Goal: Use online tool/utility: Utilize a website feature to perform a specific function

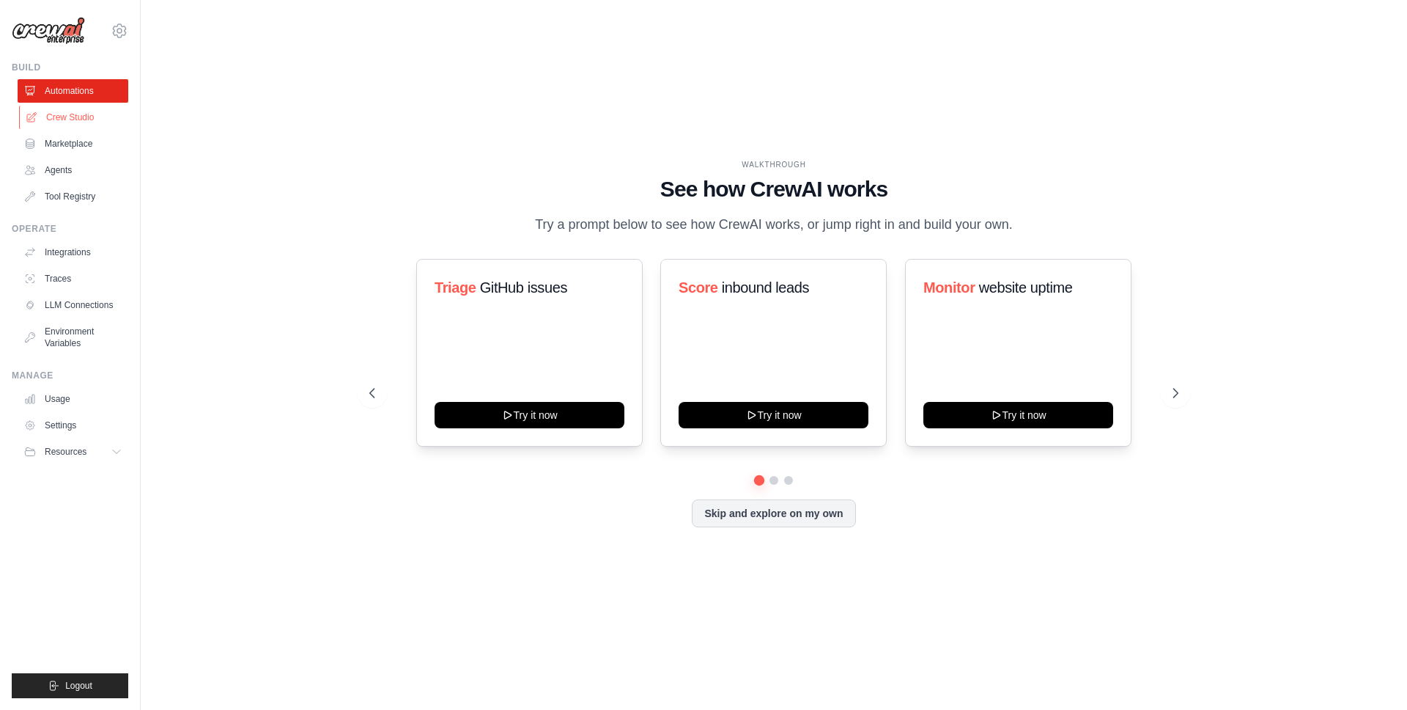
click at [70, 122] on link "Crew Studio" at bounding box center [74, 117] width 111 height 23
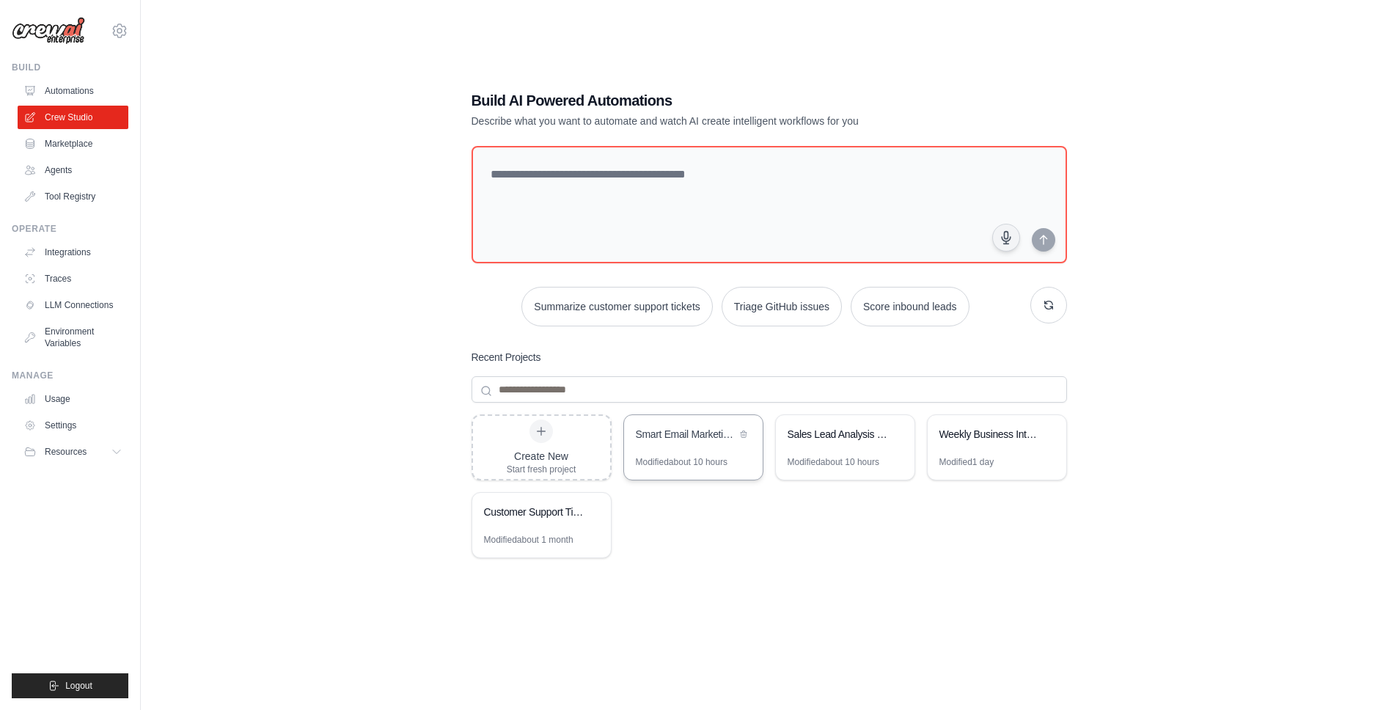
click at [731, 465] on div "Modified about 10 hours" at bounding box center [693, 467] width 139 height 23
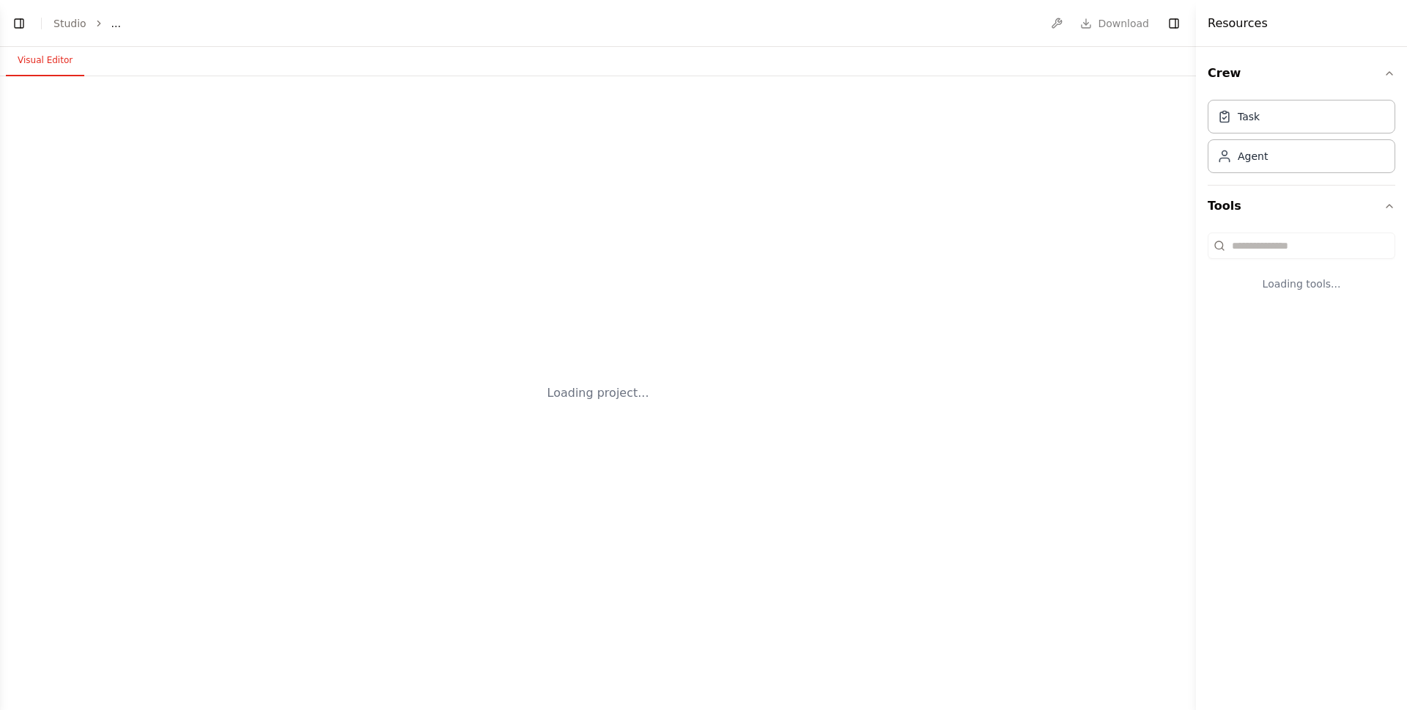
select select "****"
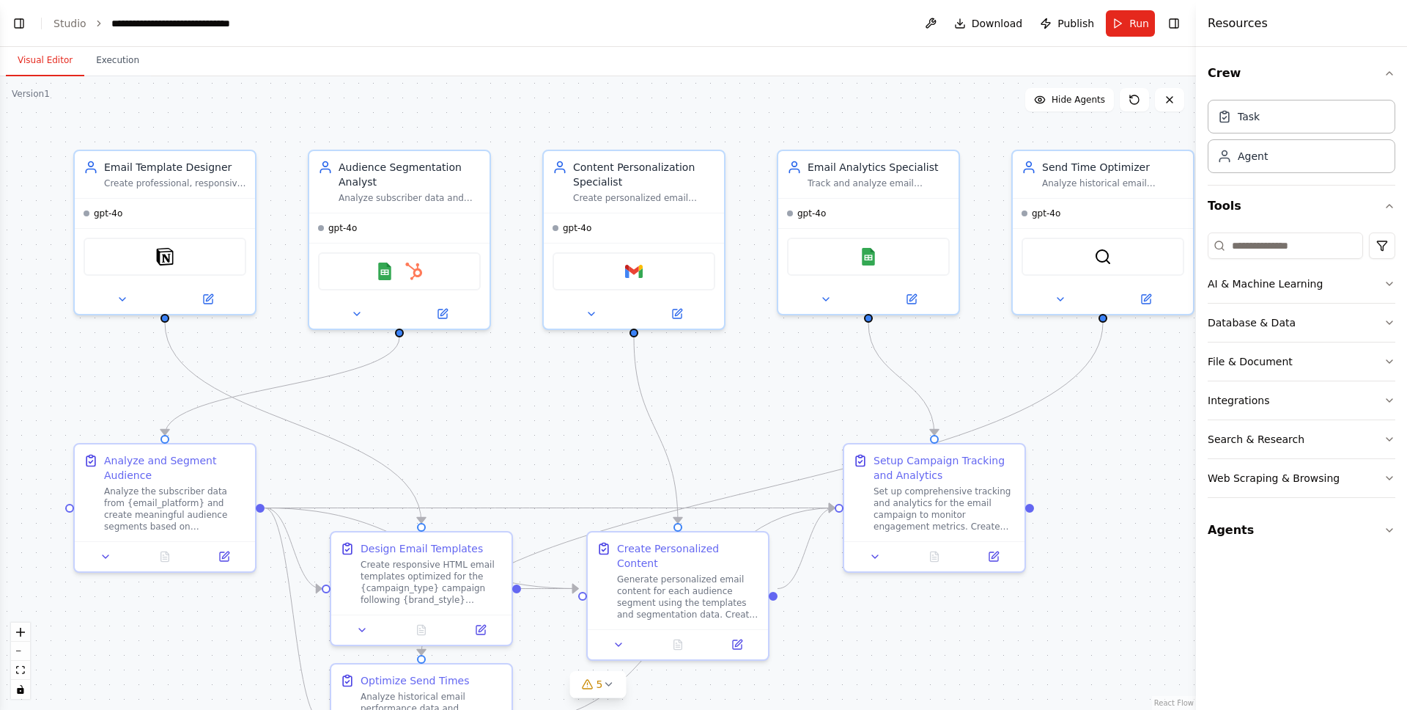
scroll to position [1591, 0]
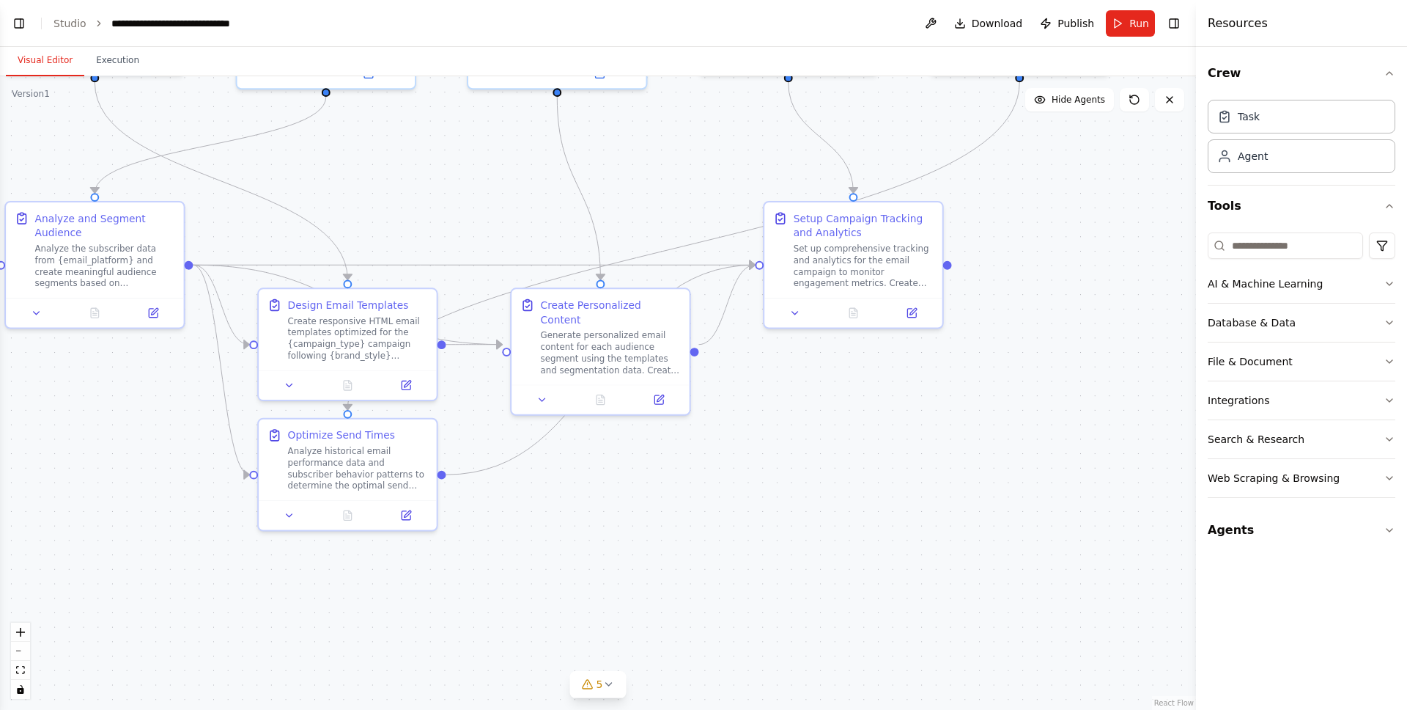
drag, startPoint x: 911, startPoint y: 652, endPoint x: 836, endPoint y: 410, distance: 253.4
click at [836, 410] on div ".deletable-edge-delete-btn { width: 20px; height: 20px; border: 0px solid #ffff…" at bounding box center [598, 392] width 1196 height 633
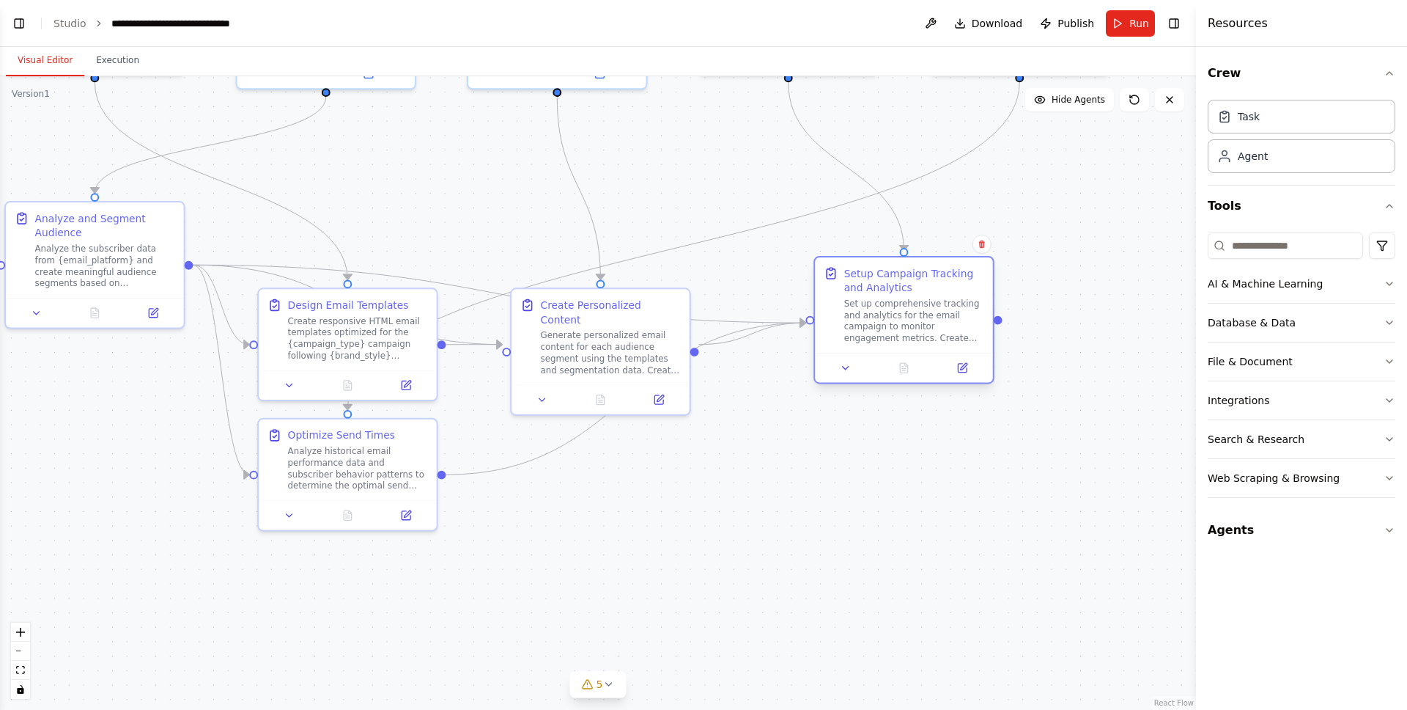
drag, startPoint x: 833, startPoint y: 287, endPoint x: 877, endPoint y: 344, distance: 72.0
click at [877, 344] on div "Setup Campaign Tracking and Analytics Set up comprehensive tracking and analyti…" at bounding box center [904, 304] width 178 height 95
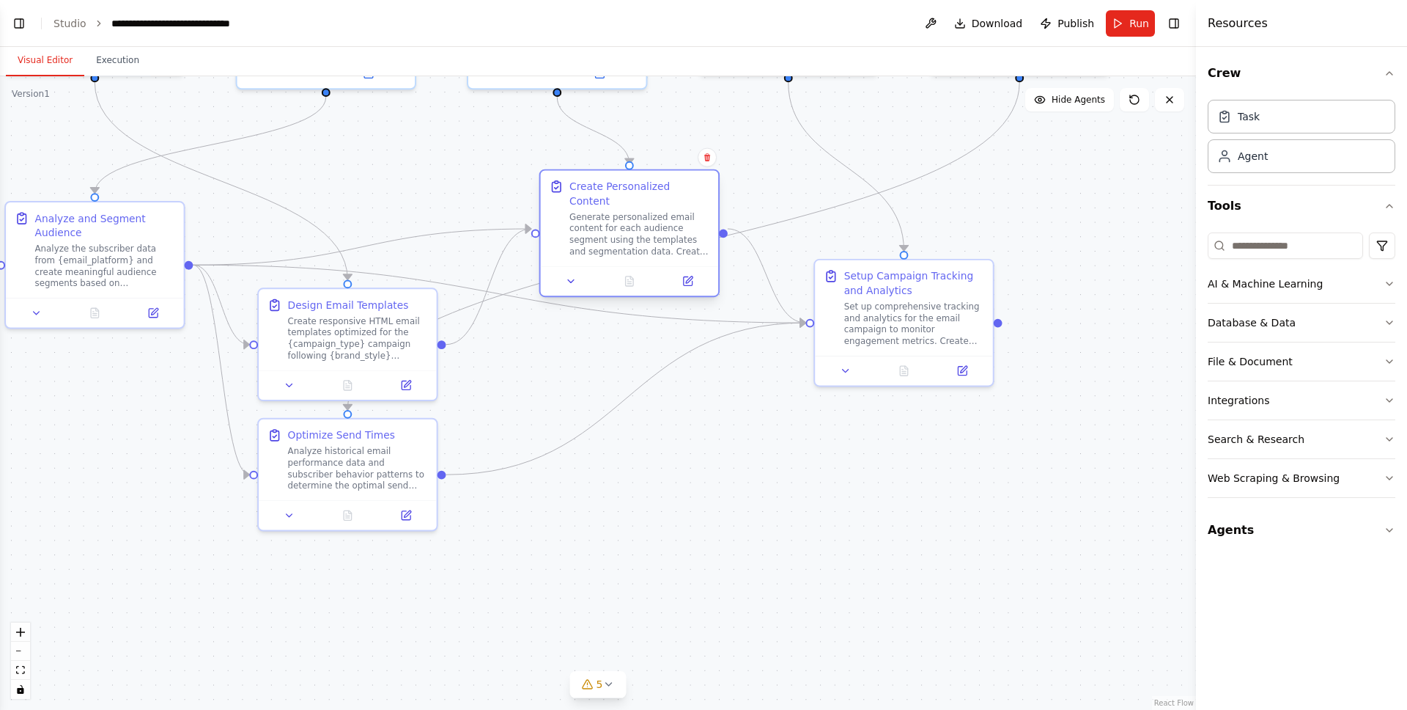
drag, startPoint x: 592, startPoint y: 336, endPoint x: 615, endPoint y: 218, distance: 119.6
click at [615, 218] on div "Generate personalized email content for each audience segment using the templat…" at bounding box center [640, 234] width 140 height 46
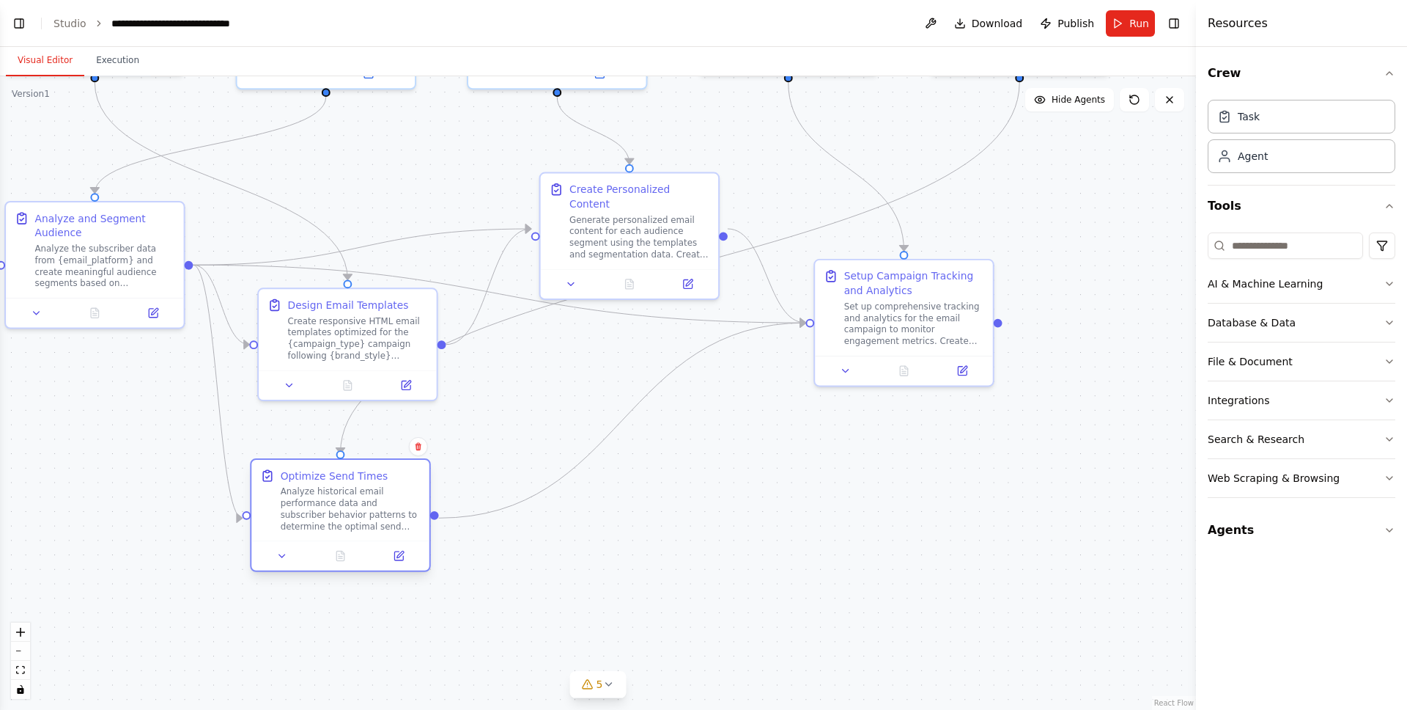
drag, startPoint x: 353, startPoint y: 480, endPoint x: 350, endPoint y: 529, distance: 48.5
click at [350, 529] on div "Analyze historical email performance data and subscriber behavior patterns to d…" at bounding box center [351, 508] width 140 height 46
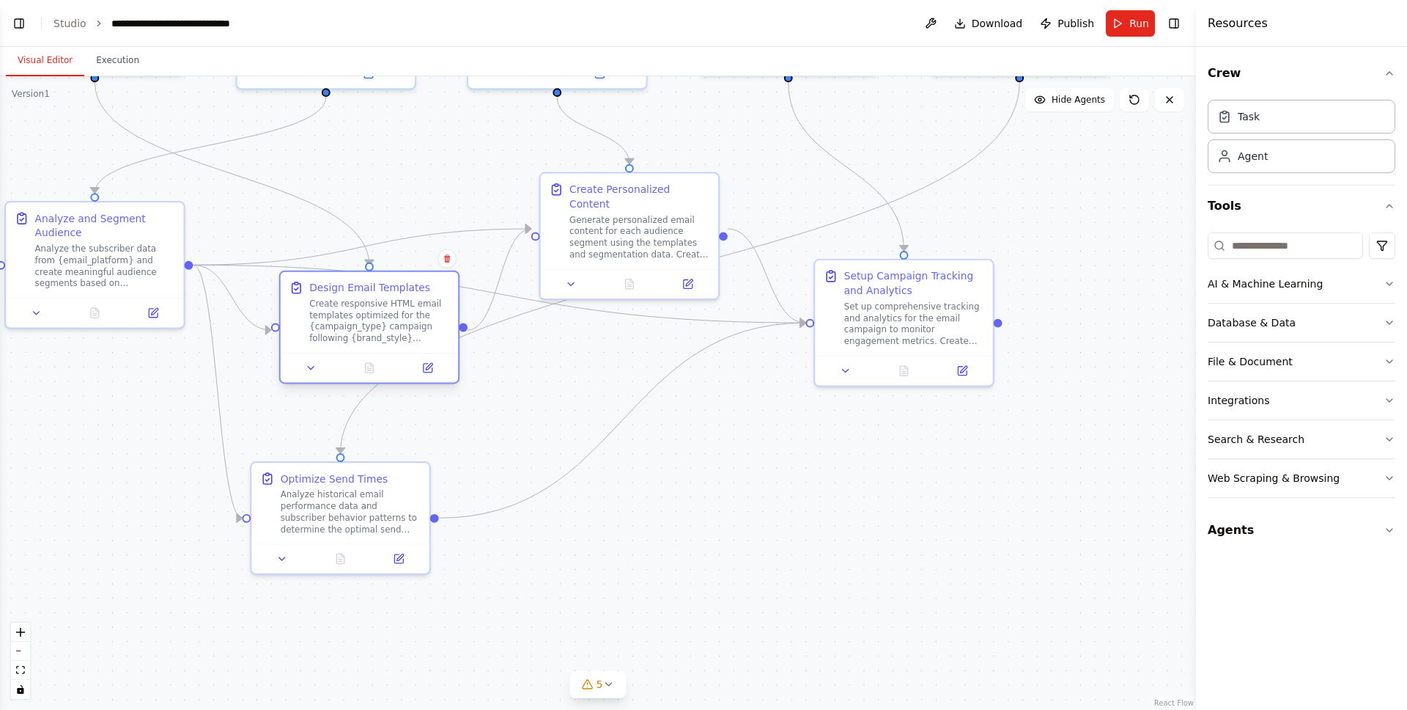
drag, startPoint x: 354, startPoint y: 346, endPoint x: 408, endPoint y: 277, distance: 87.7
click at [399, 298] on div "Create responsive HTML email templates optimized for the {campaign_type} campai…" at bounding box center [379, 321] width 140 height 46
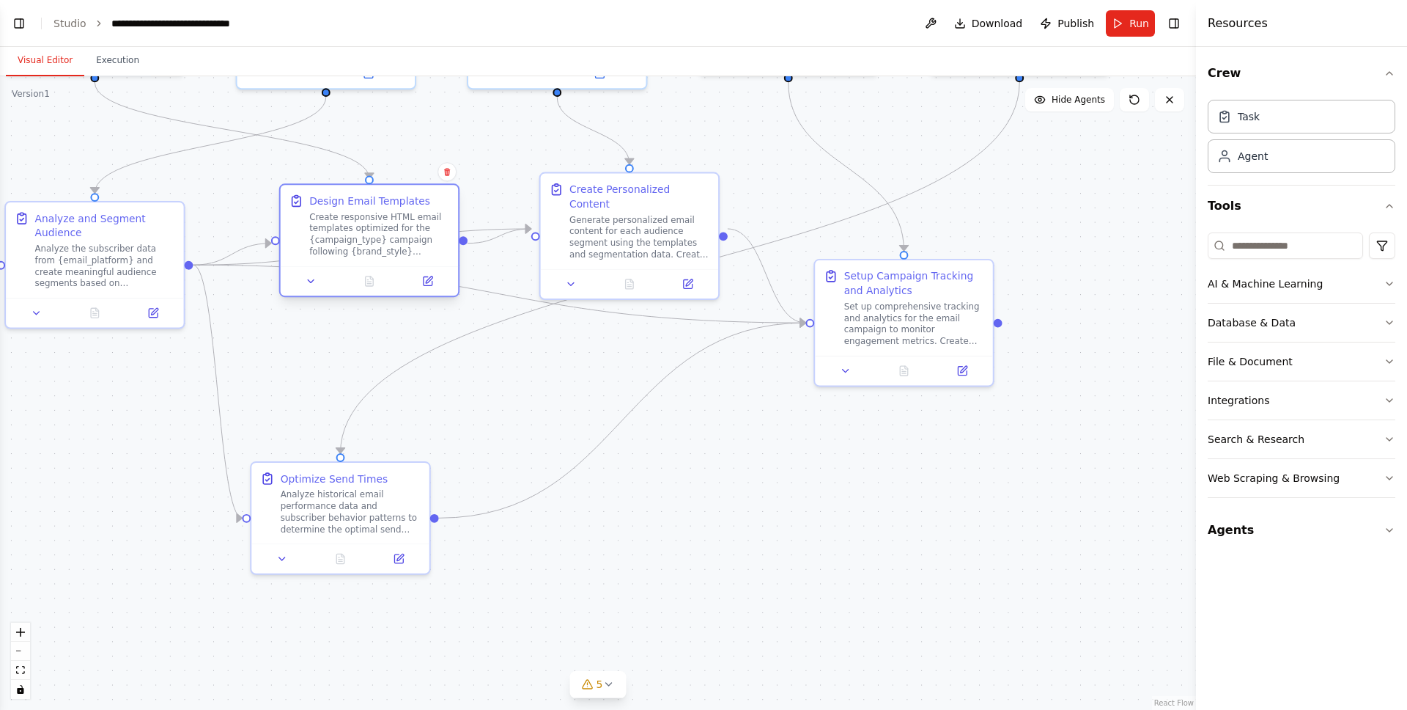
drag, startPoint x: 408, startPoint y: 277, endPoint x: 383, endPoint y: 235, distance: 49.0
click at [383, 235] on div "Create responsive HTML email templates optimized for the {campaign_type} campai…" at bounding box center [379, 234] width 140 height 46
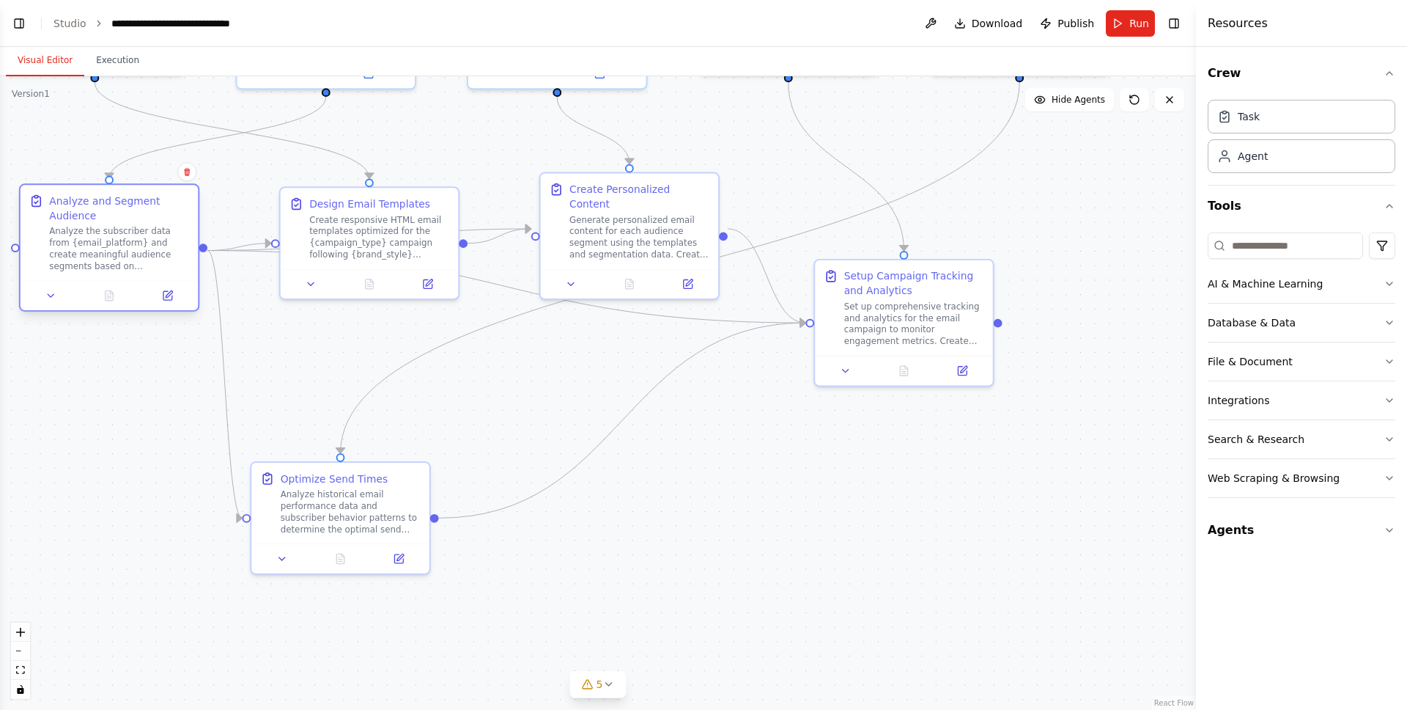
drag, startPoint x: 92, startPoint y: 268, endPoint x: 100, endPoint y: 260, distance: 11.4
click at [100, 260] on div "Analyze the subscriber data from {email_platform} and create meaningful audienc…" at bounding box center [119, 249] width 140 height 46
drag, startPoint x: 382, startPoint y: 224, endPoint x: 382, endPoint y: 232, distance: 8.1
click at [382, 232] on div "Create responsive HTML email templates optimized for the {campaign_type} campai…" at bounding box center [379, 249] width 140 height 46
click at [570, 273] on button at bounding box center [571, 282] width 50 height 18
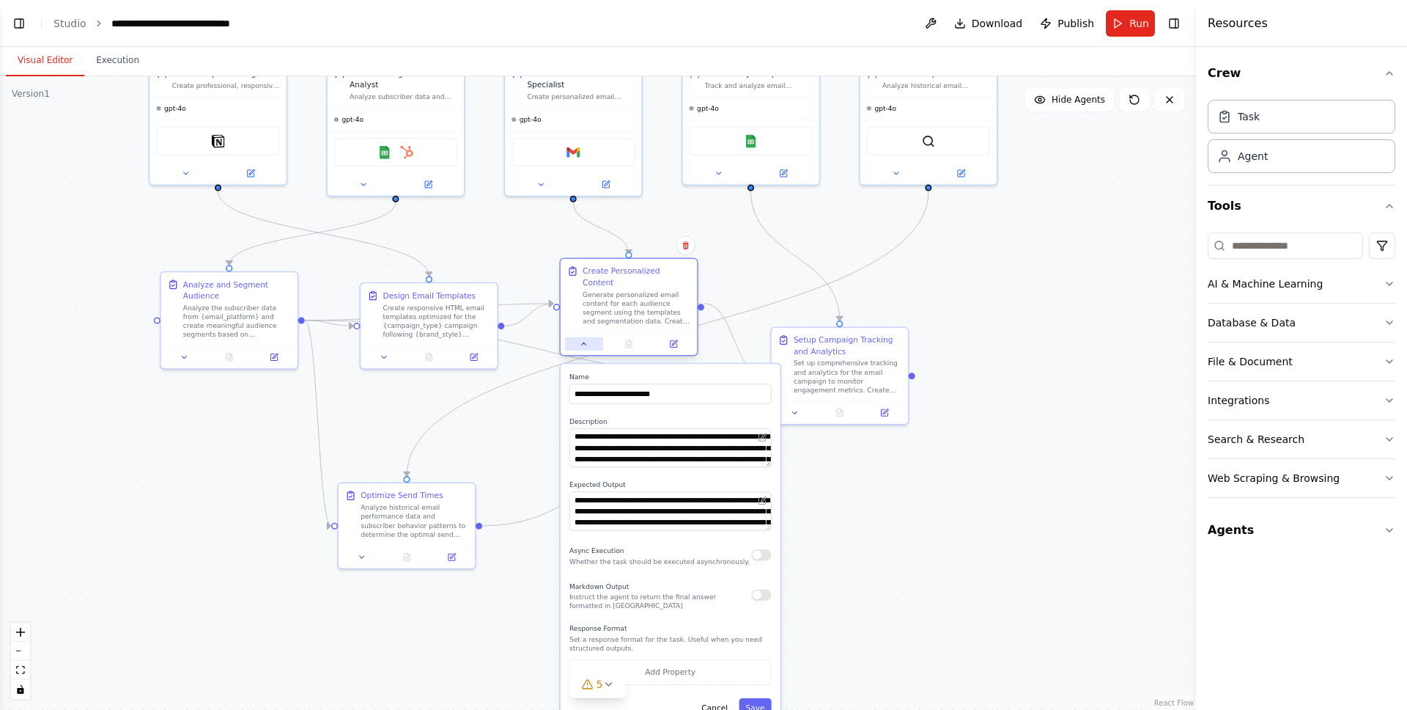
click at [582, 338] on button at bounding box center [584, 343] width 38 height 13
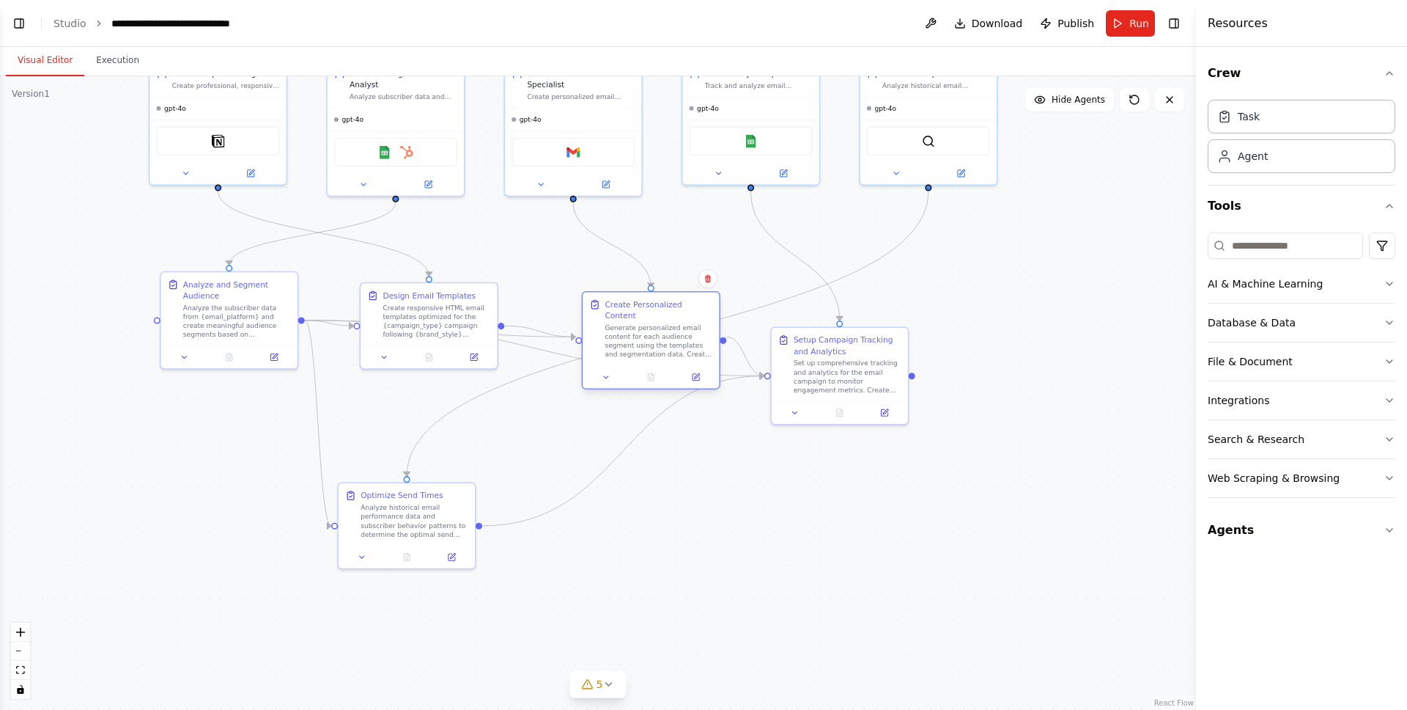
drag, startPoint x: 646, startPoint y: 321, endPoint x: 667, endPoint y: 349, distance: 35.0
click at [667, 349] on div "Create Personalized Content Generate personalized email content for each audien…" at bounding box center [651, 340] width 139 height 98
drag, startPoint x: 422, startPoint y: 332, endPoint x: 467, endPoint y: 281, distance: 67.5
click at [467, 281] on div "Design Email Templates Create responsive HTML email templates optimized for the…" at bounding box center [473, 257] width 136 height 62
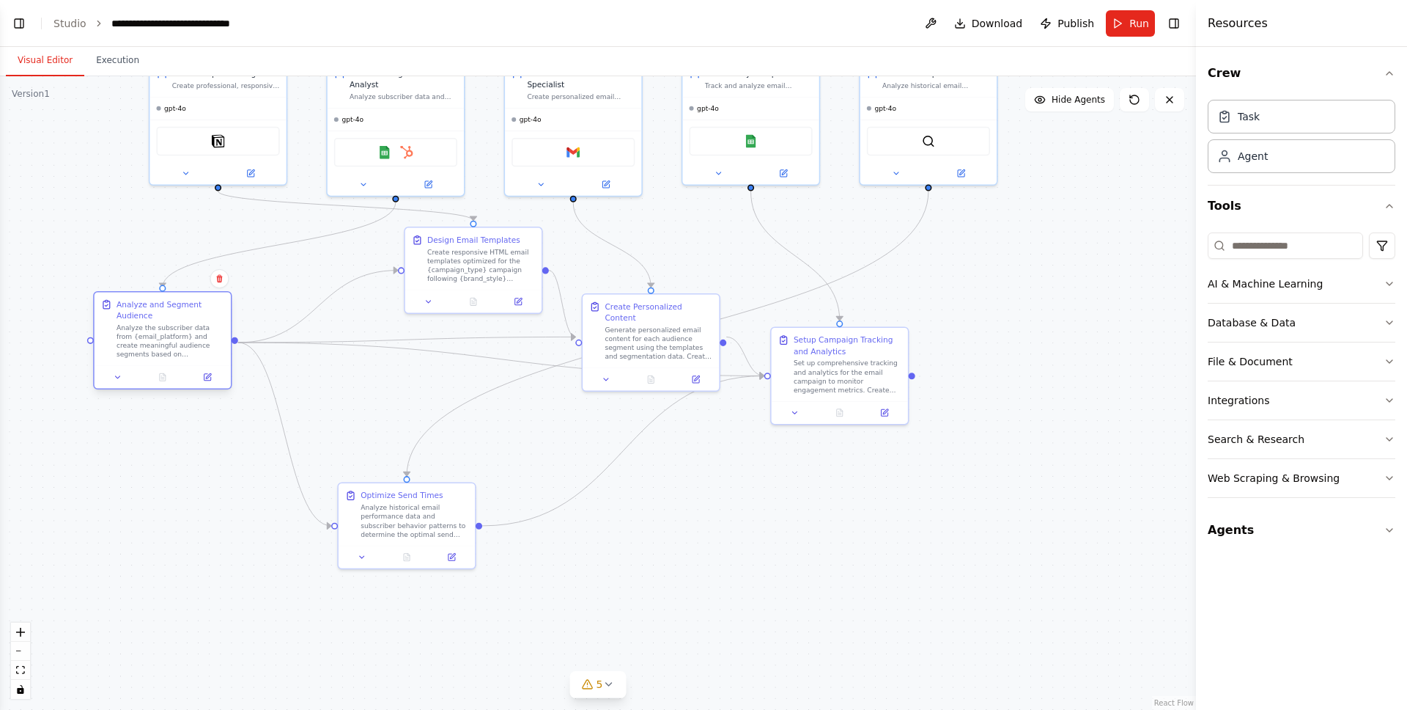
drag, startPoint x: 221, startPoint y: 334, endPoint x: 148, endPoint y: 361, distance: 77.2
click at [148, 361] on div "Analyze and Segment Audience Analyze the subscriber data from {email_platform} …" at bounding box center [163, 328] width 136 height 73
drag, startPoint x: 838, startPoint y: 418, endPoint x: 910, endPoint y: 502, distance: 110.8
click at [910, 502] on div "Set up comprehensive tracking and analytics for the email campaign to monitor e…" at bounding box center [937, 507] width 108 height 35
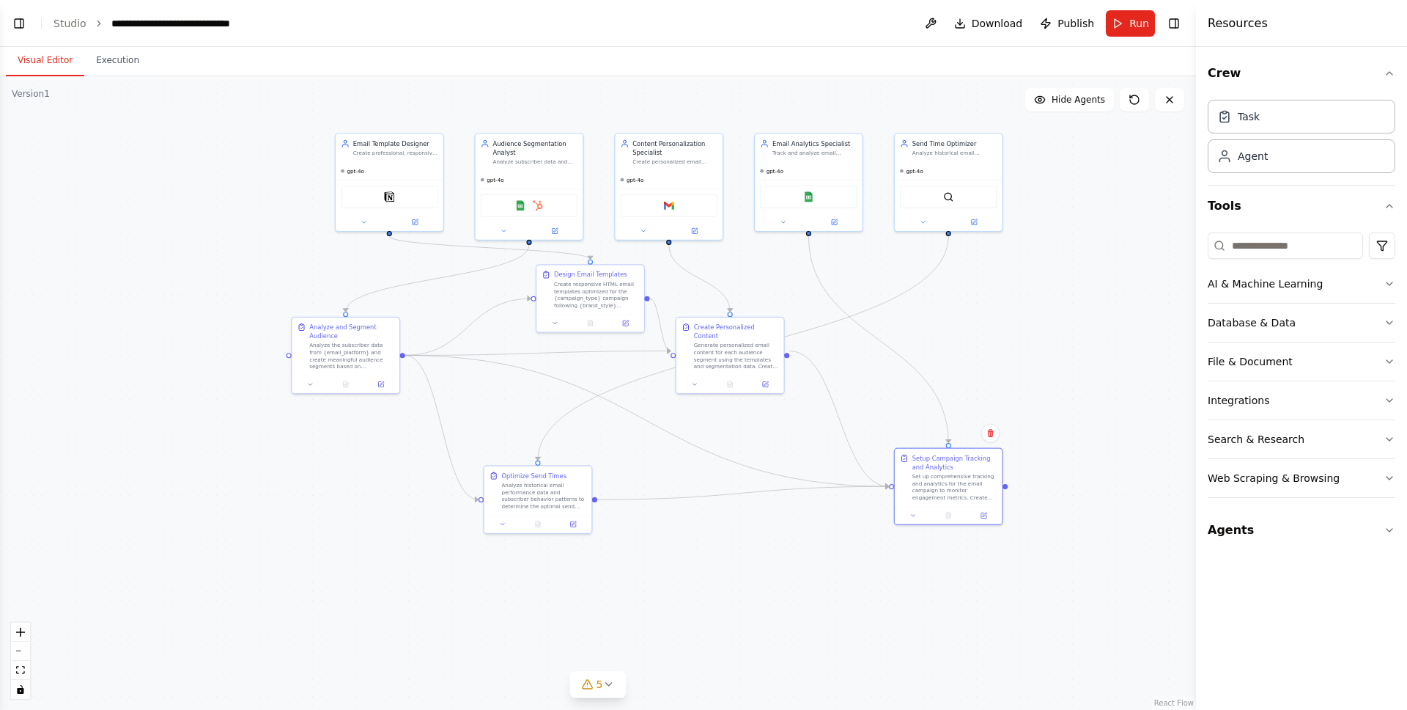
click at [1052, 338] on div ".deletable-edge-delete-btn { width: 20px; height: 20px; border: 0px solid #ffff…" at bounding box center [598, 392] width 1196 height 633
click at [1046, 352] on div ".deletable-edge-delete-btn { width: 20px; height: 20px; border: 0px solid #ffff…" at bounding box center [598, 392] width 1196 height 633
